Goal: Task Accomplishment & Management: Complete application form

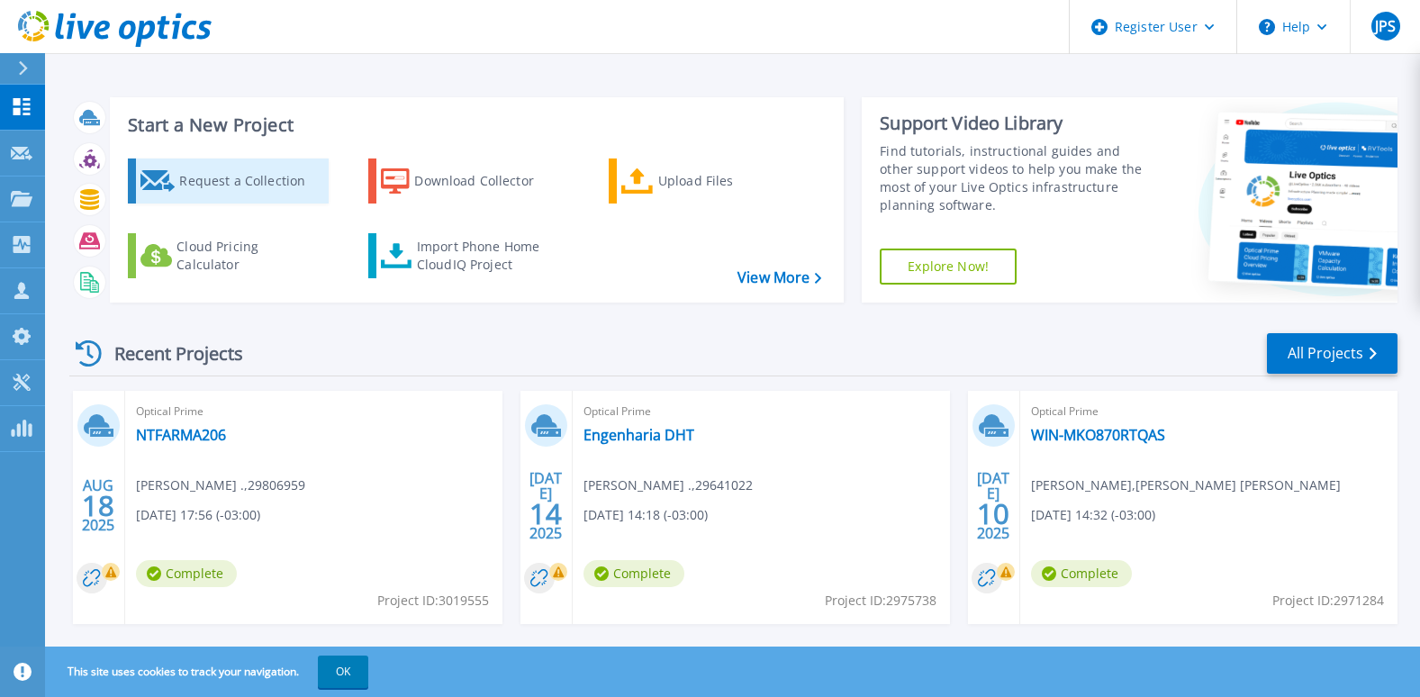
click at [222, 188] on div "Request a Collection" at bounding box center [251, 181] width 144 height 36
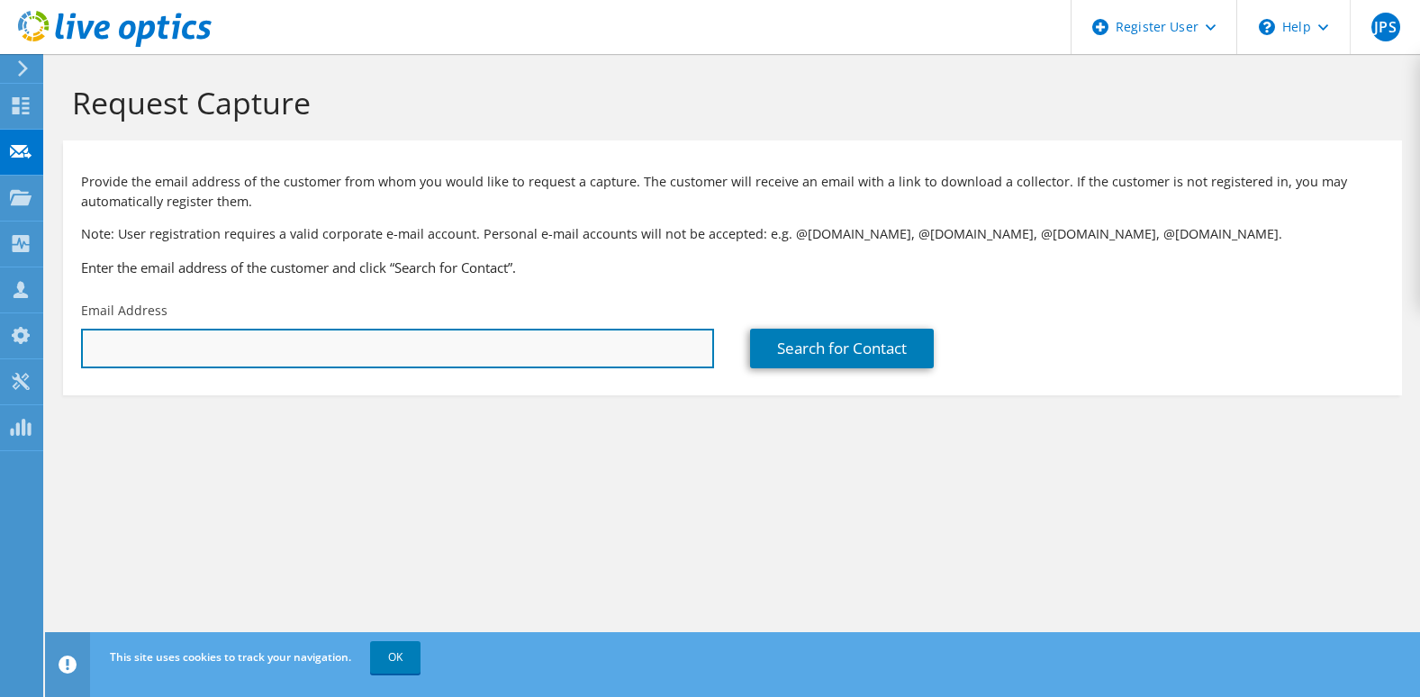
click at [408, 345] on input "text" at bounding box center [397, 349] width 633 height 40
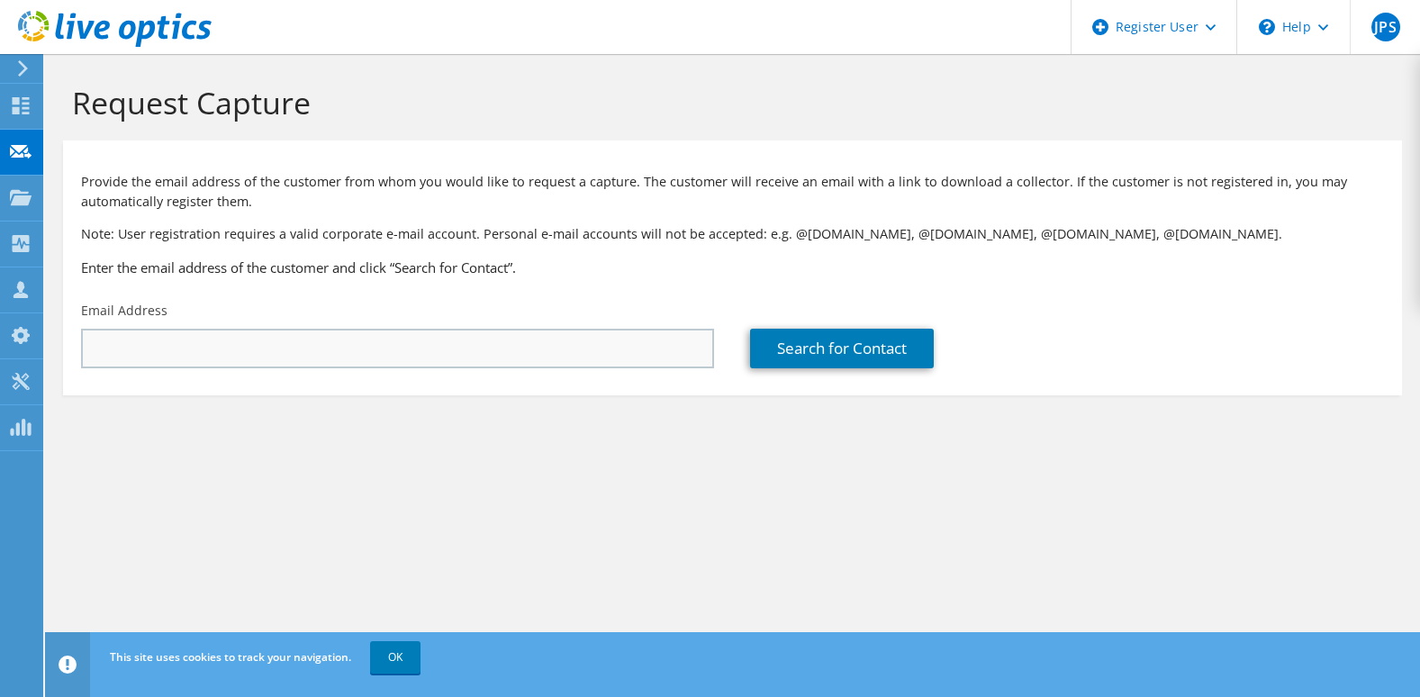
click at [492, 368] on div "Email Address" at bounding box center [397, 335] width 669 height 85
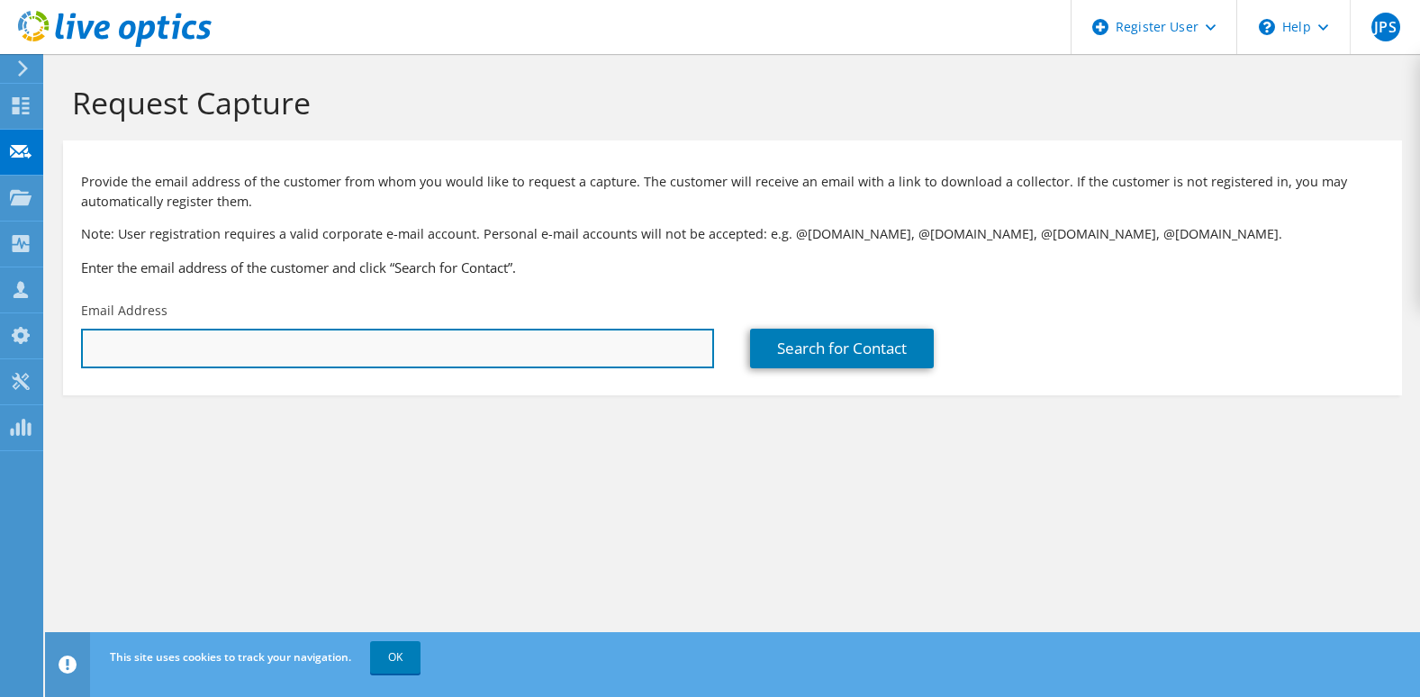
click at [495, 359] on input "text" at bounding box center [397, 349] width 633 height 40
paste input "[EMAIL_ADDRESS][PERSON_NAME][DOMAIN_NAME]"
type input "[EMAIL_ADDRESS][PERSON_NAME][DOMAIN_NAME]"
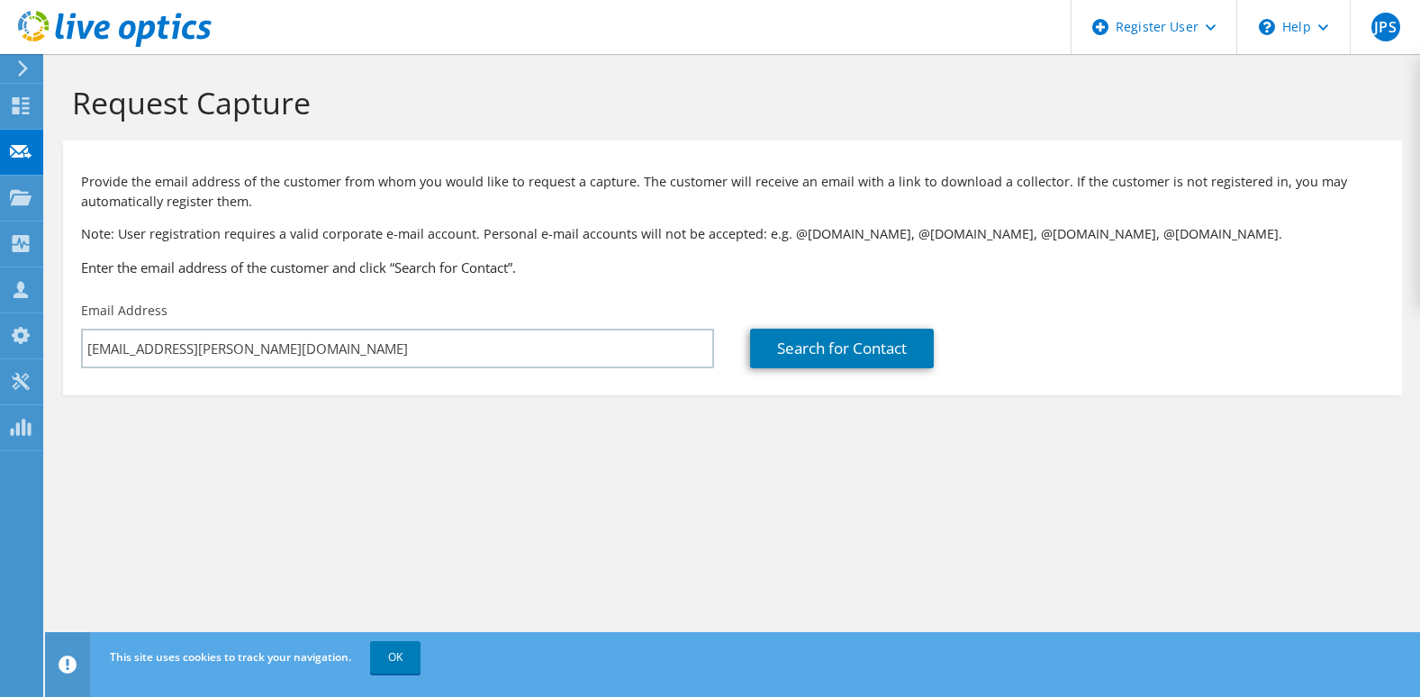
click at [574, 249] on div "Provide the email address of the customer from whom you would like to request a…" at bounding box center [732, 220] width 1339 height 143
click at [843, 352] on link "Search for Contact" at bounding box center [842, 349] width 184 height 40
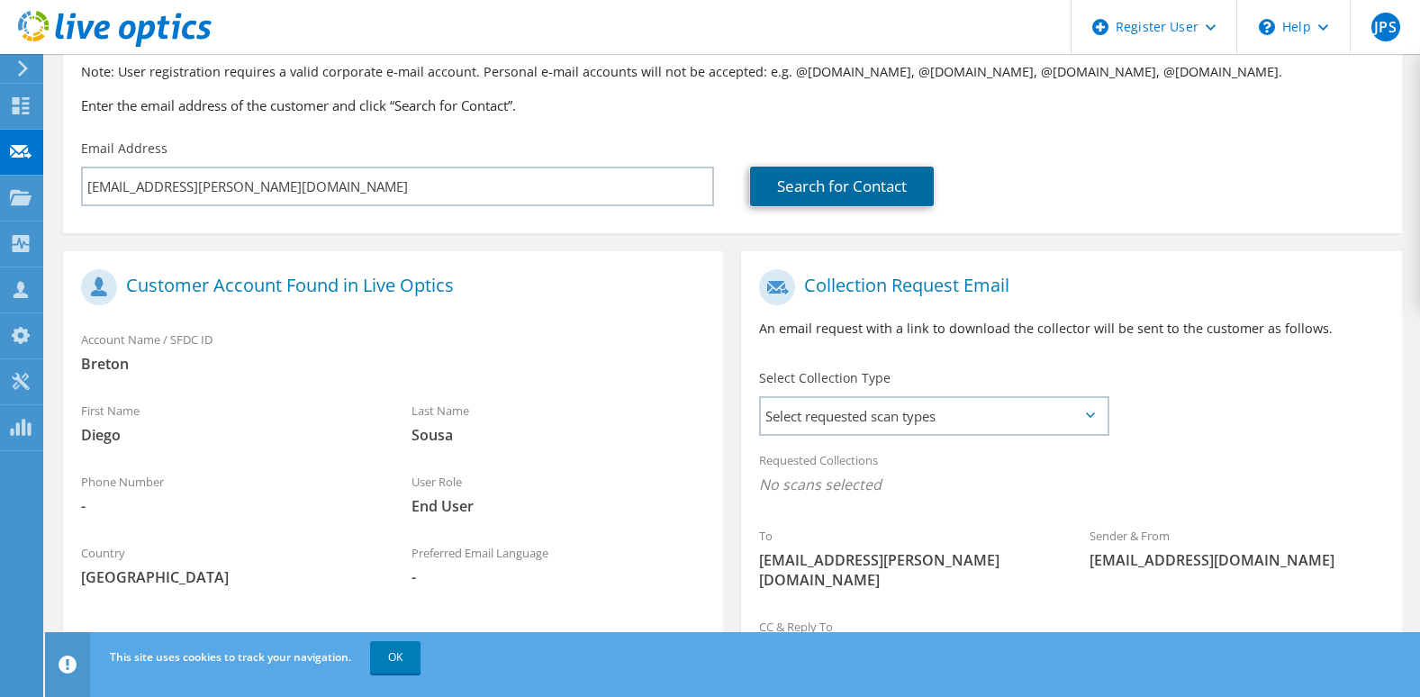
scroll to position [270, 0]
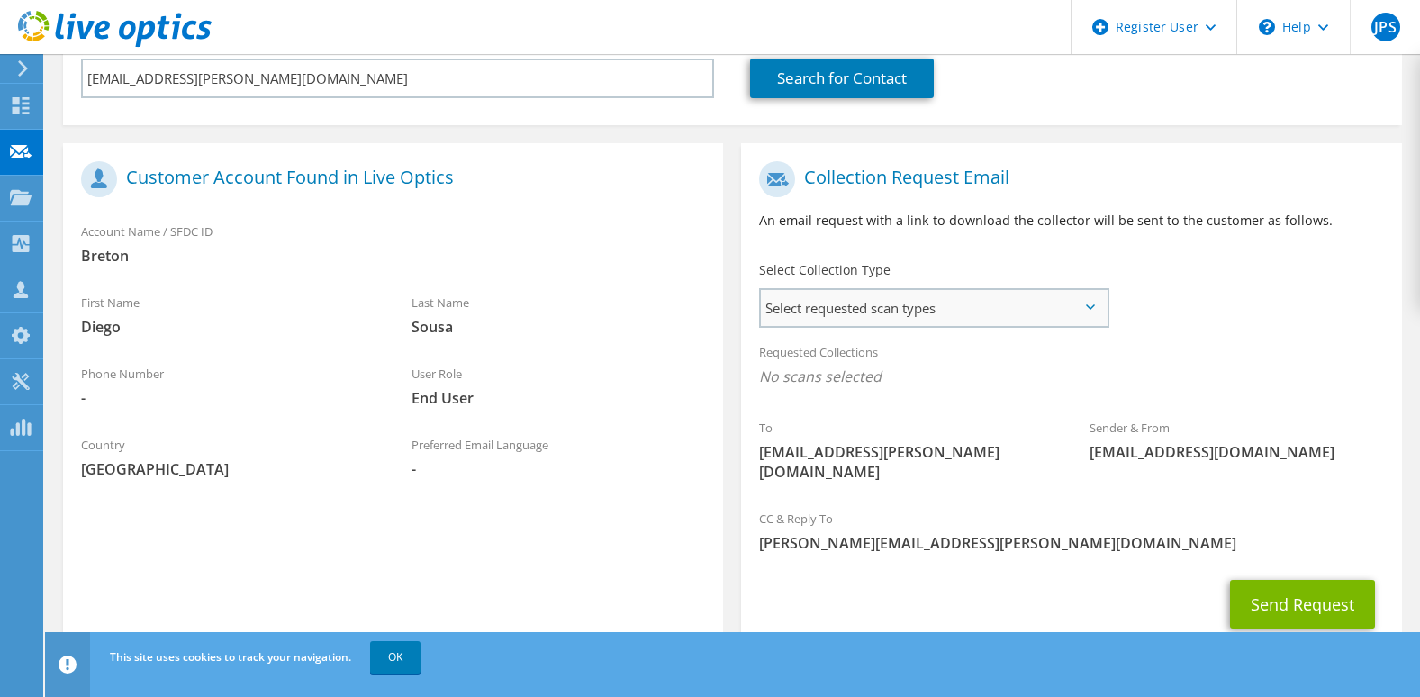
click at [867, 311] on span "Select requested scan types" at bounding box center [934, 308] width 346 height 36
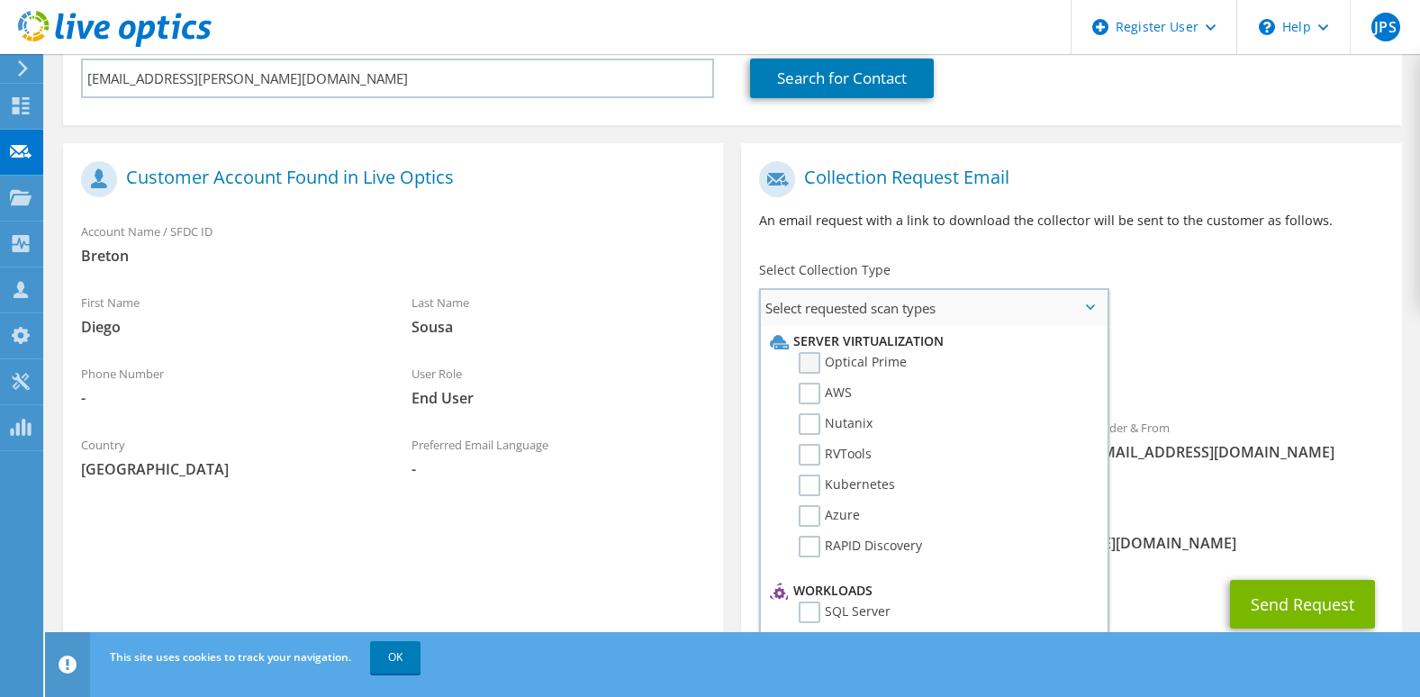
click at [810, 367] on label "Optical Prime" at bounding box center [852, 363] width 108 height 22
click at [0, 0] on input "Optical Prime" at bounding box center [0, 0] width 0 height 0
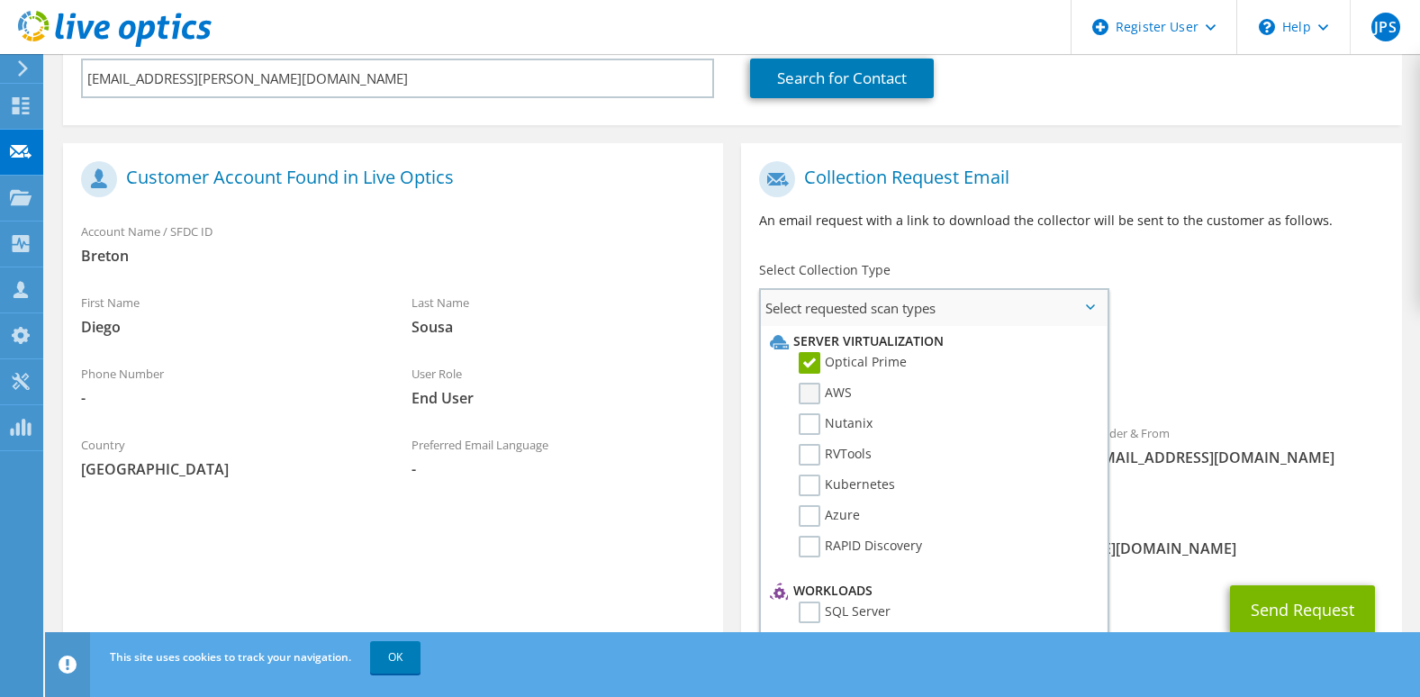
click at [810, 393] on label "AWS" at bounding box center [824, 394] width 53 height 22
click at [0, 0] on input "AWS" at bounding box center [0, 0] width 0 height 0
click at [923, 203] on div "Collection Request Email An email request with a link to download the collector…" at bounding box center [1071, 202] width 660 height 100
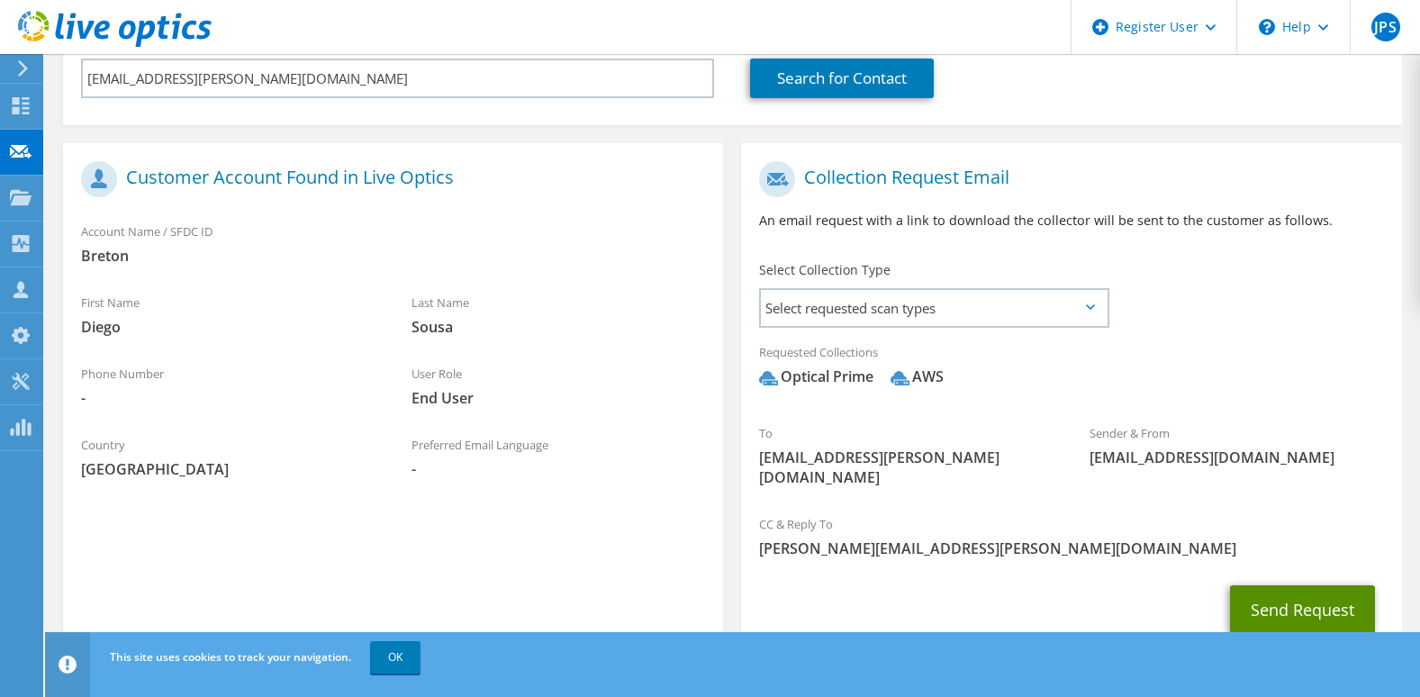
click at [1307, 591] on button "Send Request" at bounding box center [1302, 609] width 145 height 49
